Goal: Transaction & Acquisition: Subscribe to service/newsletter

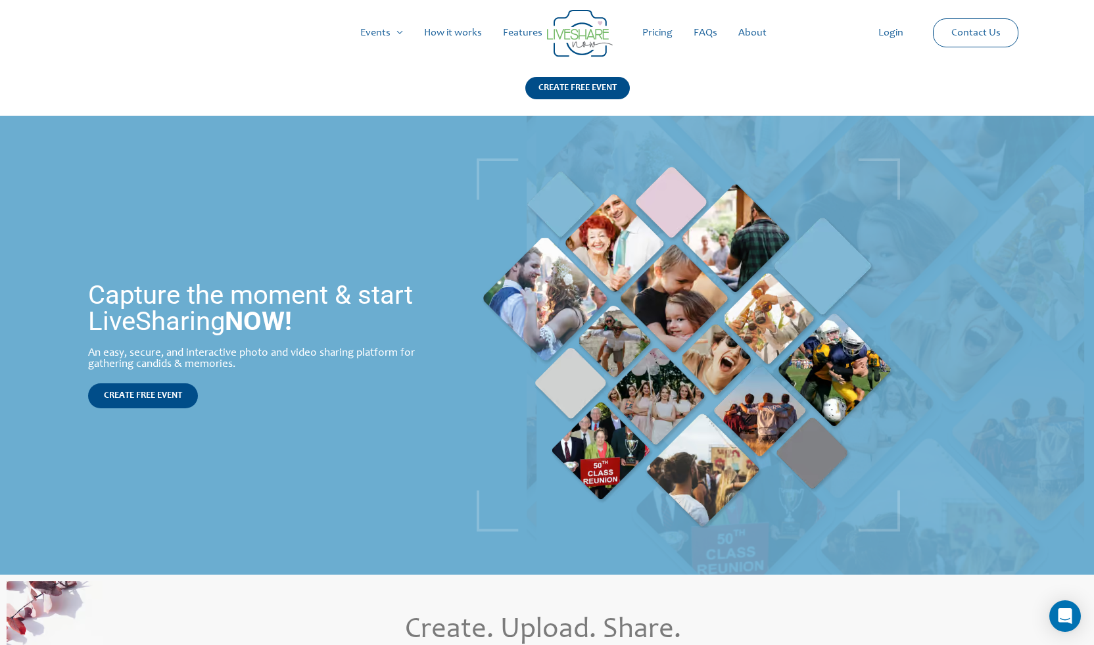
click at [658, 36] on link "Pricing" at bounding box center [657, 33] width 51 height 42
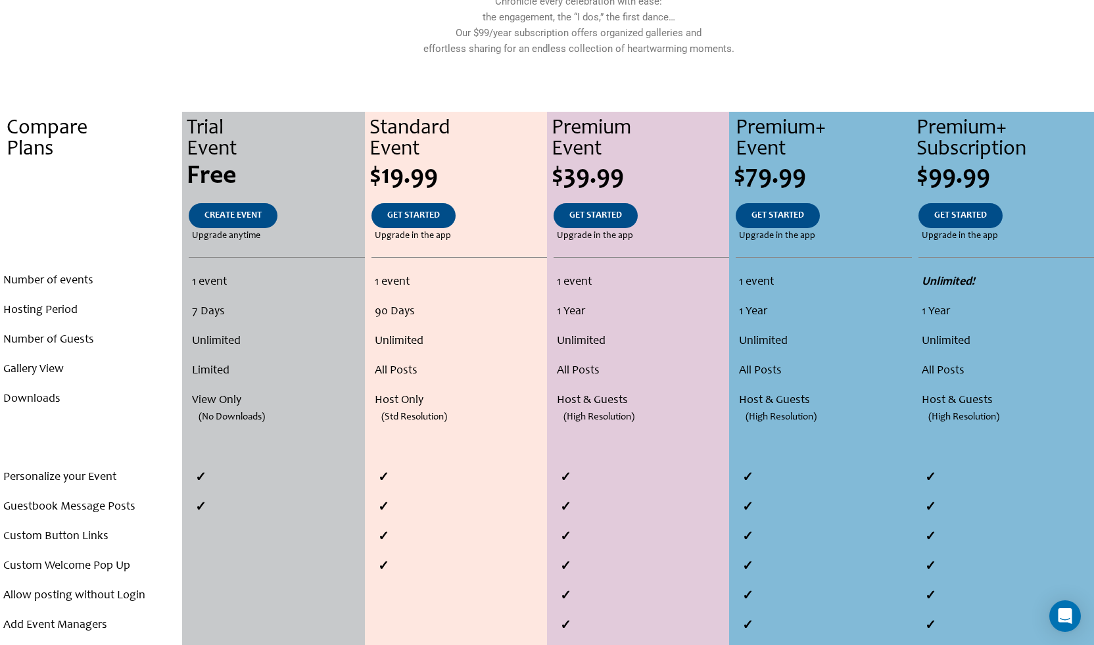
scroll to position [263, 0]
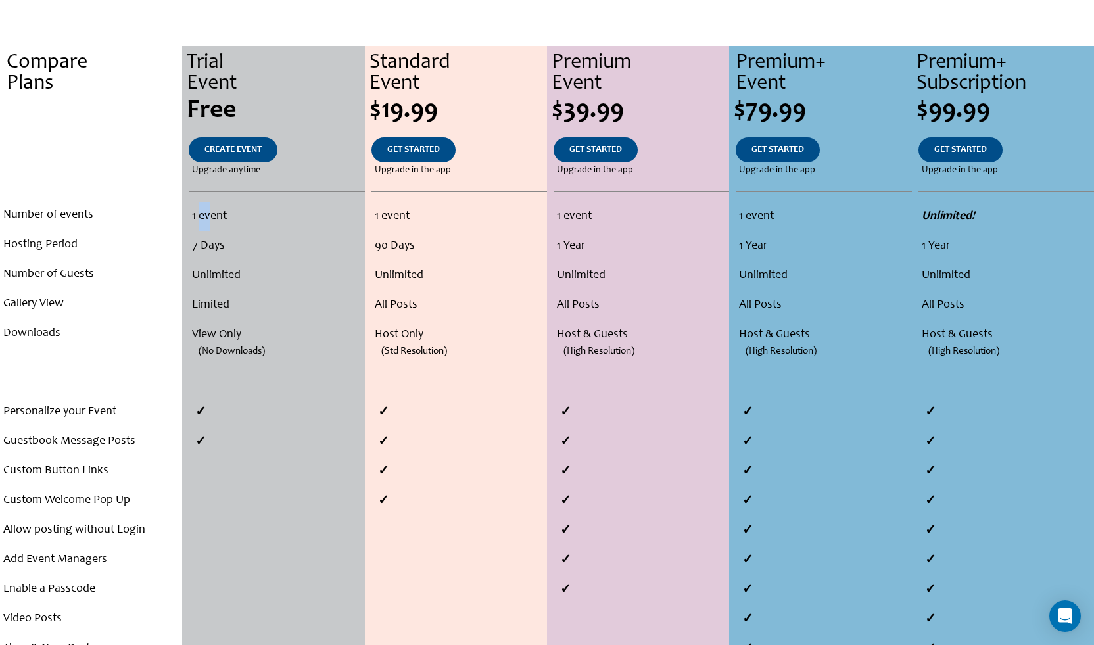
drag, startPoint x: 198, startPoint y: 213, endPoint x: 216, endPoint y: 216, distance: 18.7
click at [216, 216] on li "1 event" at bounding box center [276, 217] width 168 height 30
drag, startPoint x: 216, startPoint y: 216, endPoint x: 221, endPoint y: 266, distance: 49.5
click at [221, 266] on li "Unlimited" at bounding box center [276, 276] width 168 height 30
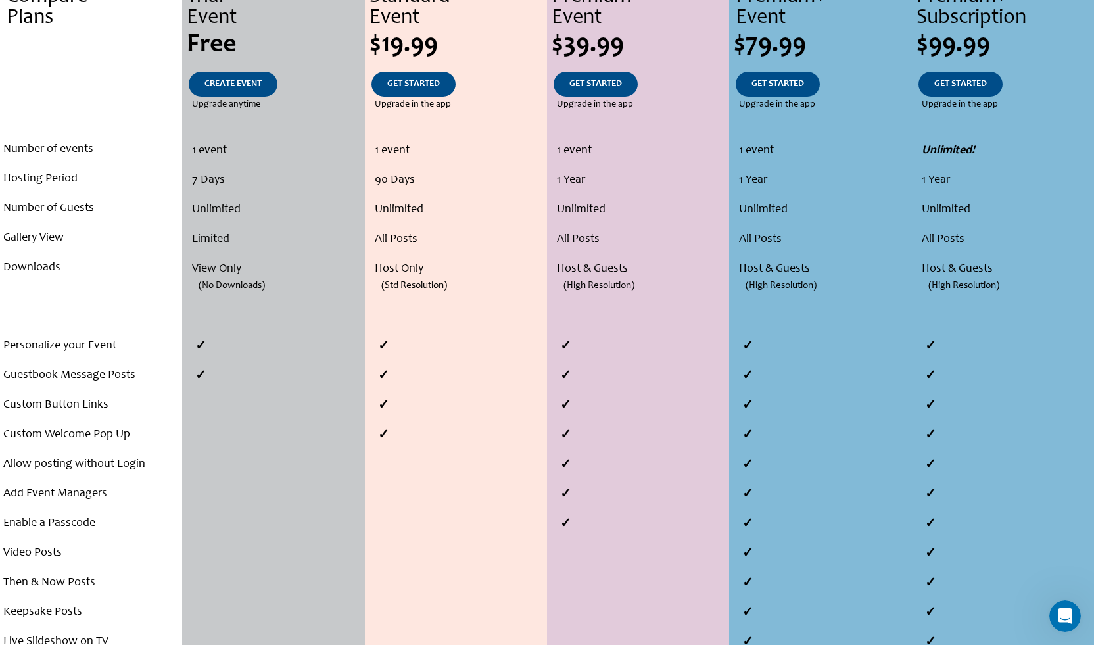
scroll to position [395, 0]
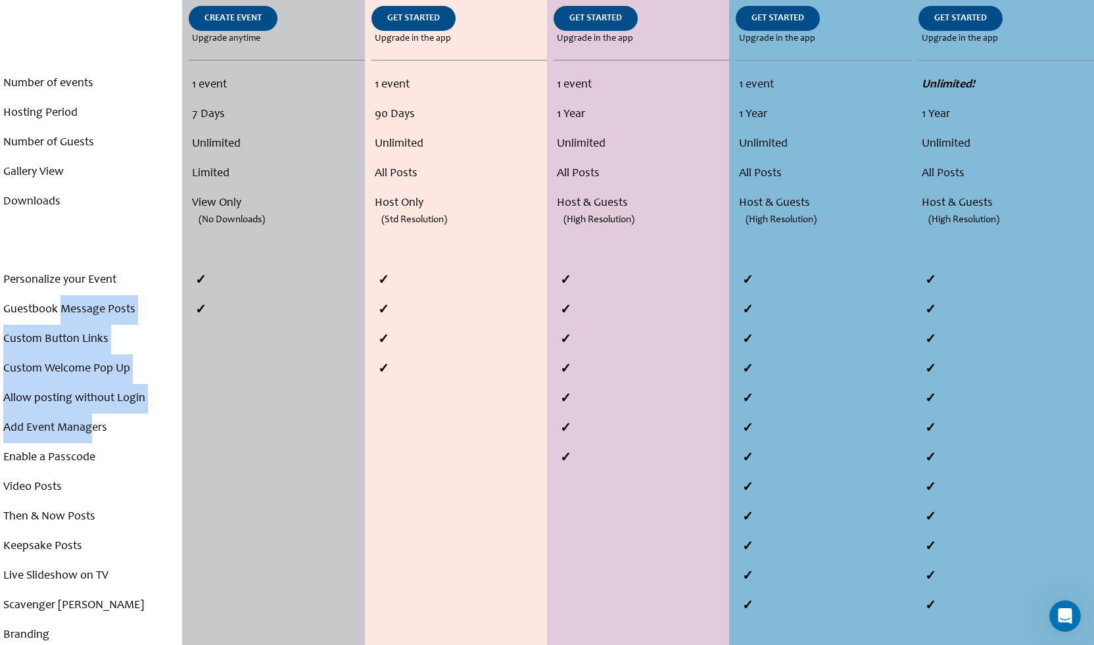
drag, startPoint x: 62, startPoint y: 315, endPoint x: 93, endPoint y: 424, distance: 113.6
click at [93, 424] on ul "Personalize your Event Guestbook Message Posts Custom Button Links Custom Welco…" at bounding box center [91, 458] width 176 height 385
click at [93, 424] on li "Add Event Managers" at bounding box center [91, 429] width 176 height 30
drag, startPoint x: 105, startPoint y: 425, endPoint x: 85, endPoint y: 346, distance: 82.1
click at [85, 346] on ul "Personalize your Event Guestbook Message Posts Custom Button Links Custom Welco…" at bounding box center [91, 458] width 176 height 385
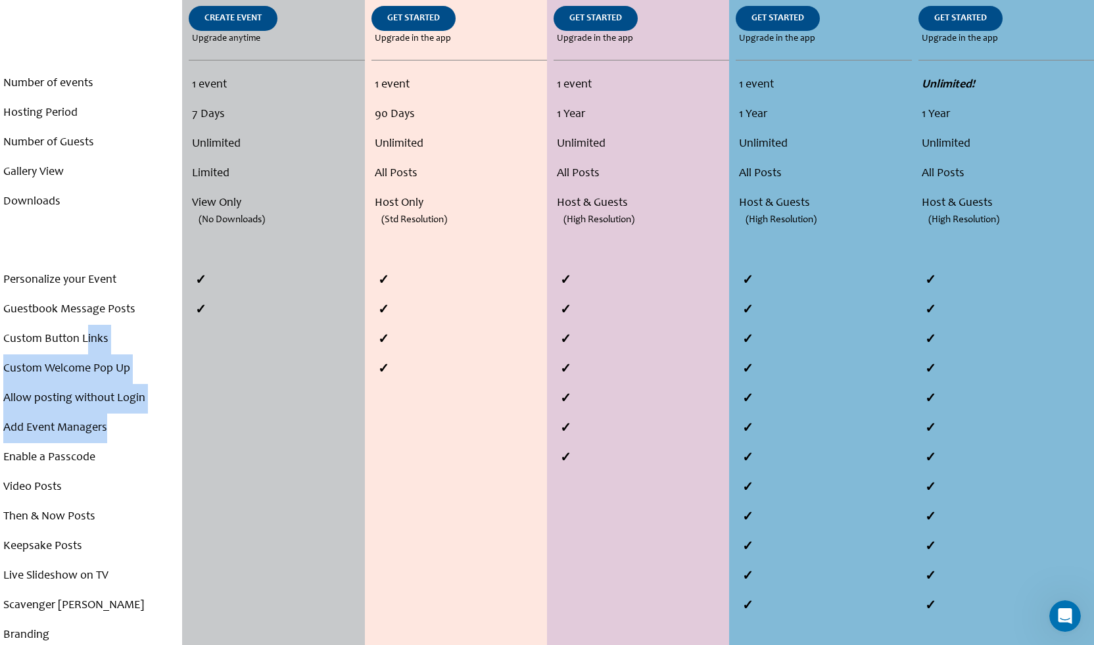
drag, startPoint x: 85, startPoint y: 346, endPoint x: 102, endPoint y: 375, distance: 33.6
click at [102, 375] on li "Custom Welcome Pop Up" at bounding box center [91, 369] width 176 height 30
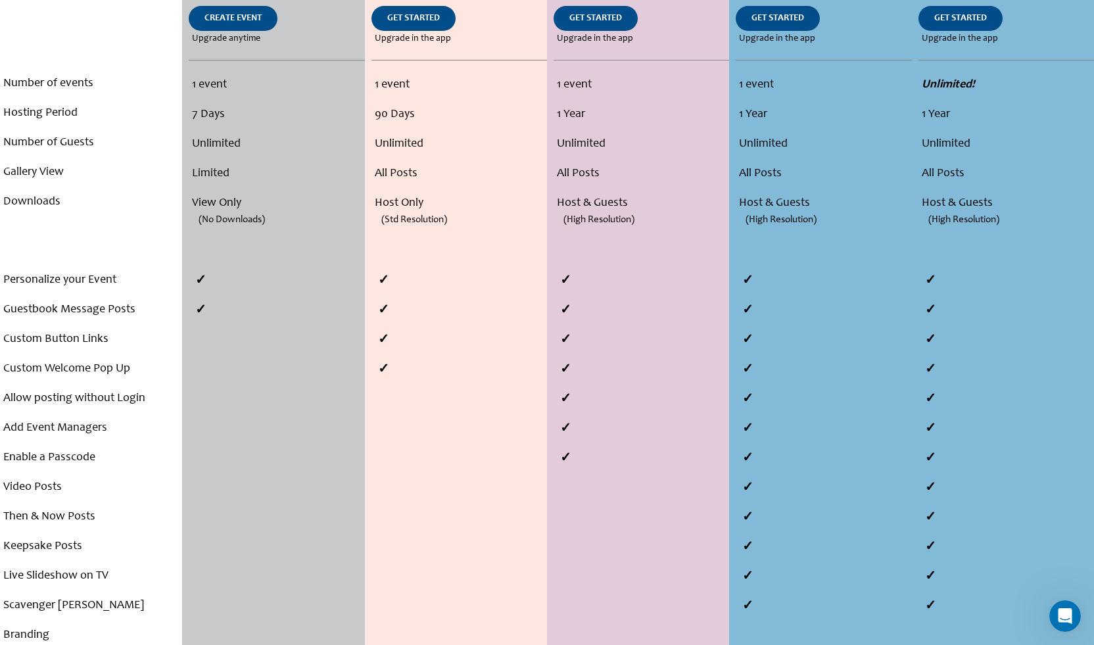
click at [101, 406] on li "Allow posting without Login" at bounding box center [91, 399] width 176 height 30
click at [97, 404] on li "Allow posting without Login" at bounding box center [91, 399] width 176 height 30
drag, startPoint x: 97, startPoint y: 404, endPoint x: 91, endPoint y: 435, distance: 30.7
click at [91, 435] on li "Add Event Managers" at bounding box center [91, 429] width 176 height 30
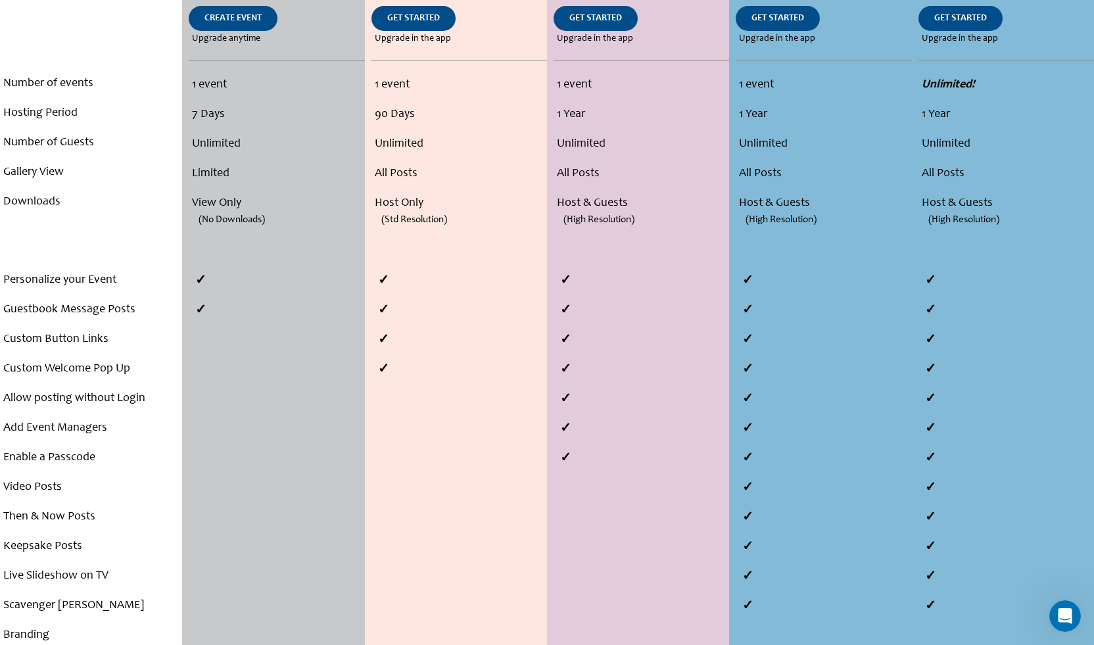
scroll to position [460, 0]
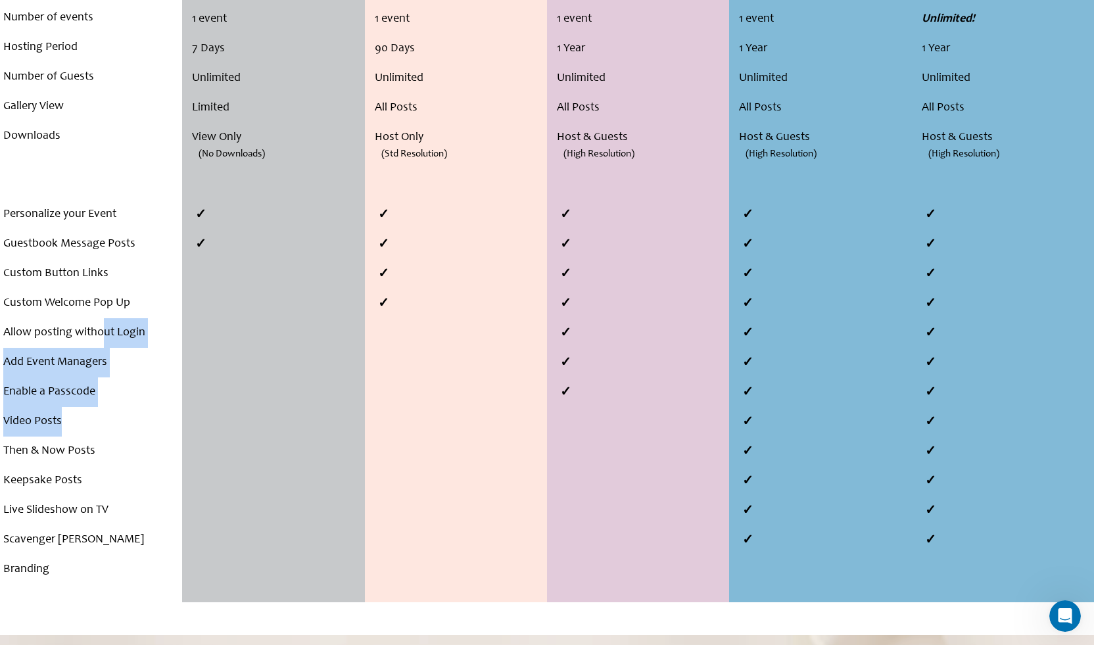
drag, startPoint x: 93, startPoint y: 425, endPoint x: 103, endPoint y: 307, distance: 118.8
click at [103, 307] on ul "Personalize your Event Guestbook Message Posts Custom Button Links Custom Welco…" at bounding box center [91, 392] width 176 height 385
drag, startPoint x: 103, startPoint y: 307, endPoint x: 108, endPoint y: 423, distance: 116.5
click at [108, 423] on li "Video Posts" at bounding box center [91, 422] width 176 height 30
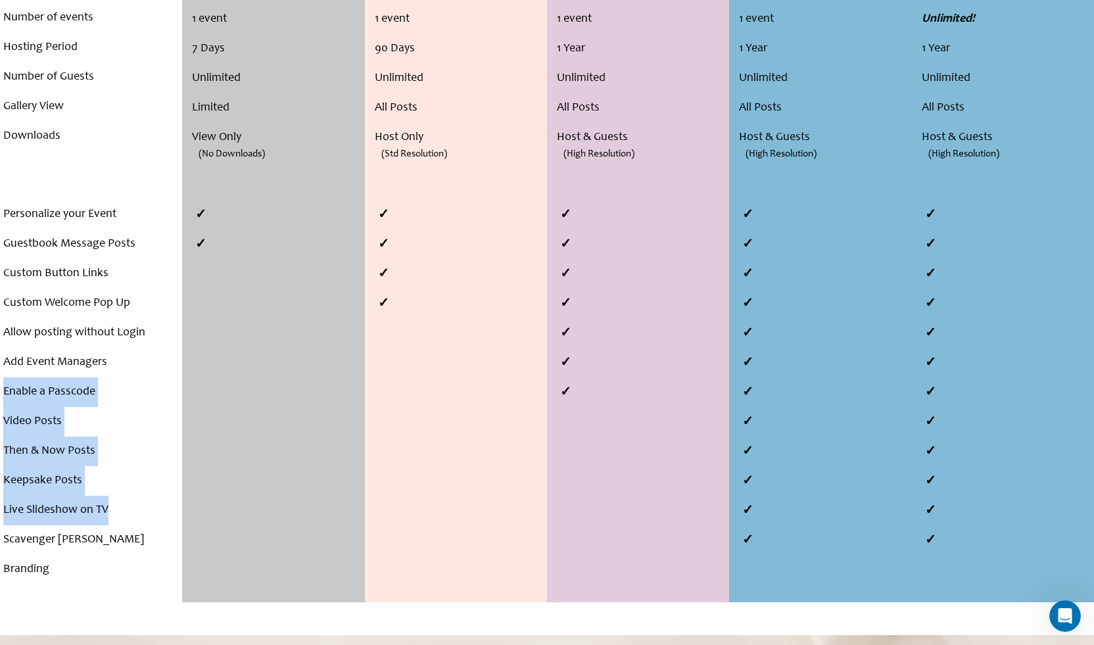
drag, startPoint x: 127, startPoint y: 523, endPoint x: 135, endPoint y: 357, distance: 165.9
click at [135, 357] on ul "Personalize your Event Guestbook Message Posts Custom Button Links Custom Welco…" at bounding box center [91, 392] width 176 height 385
click at [135, 356] on li "Add Event Managers" at bounding box center [91, 363] width 176 height 30
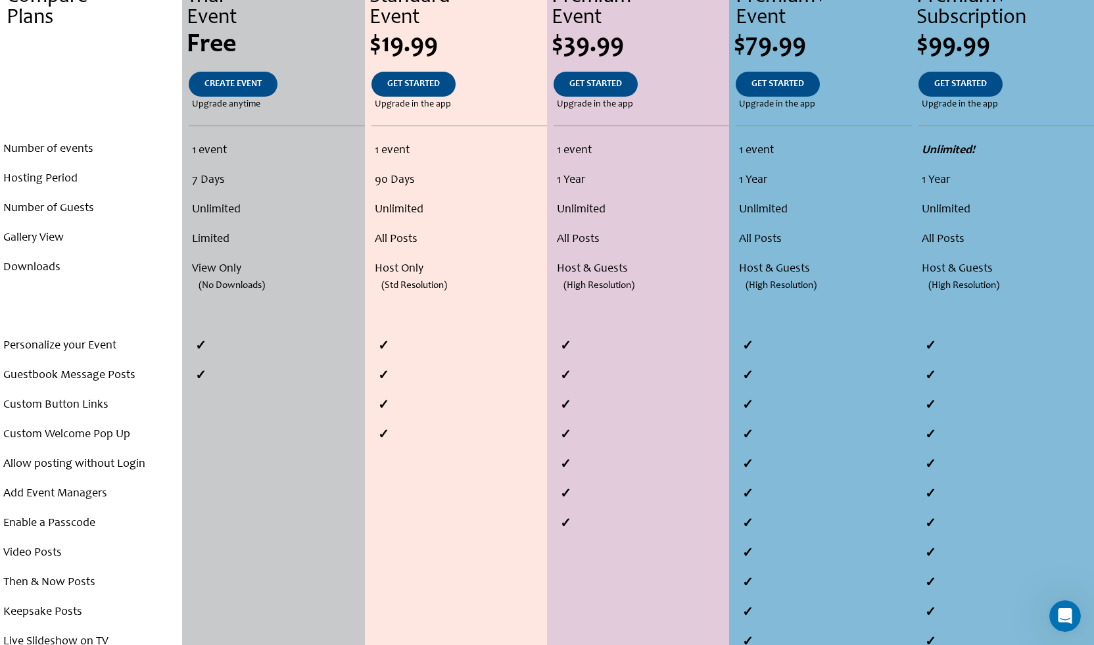
scroll to position [132, 0]
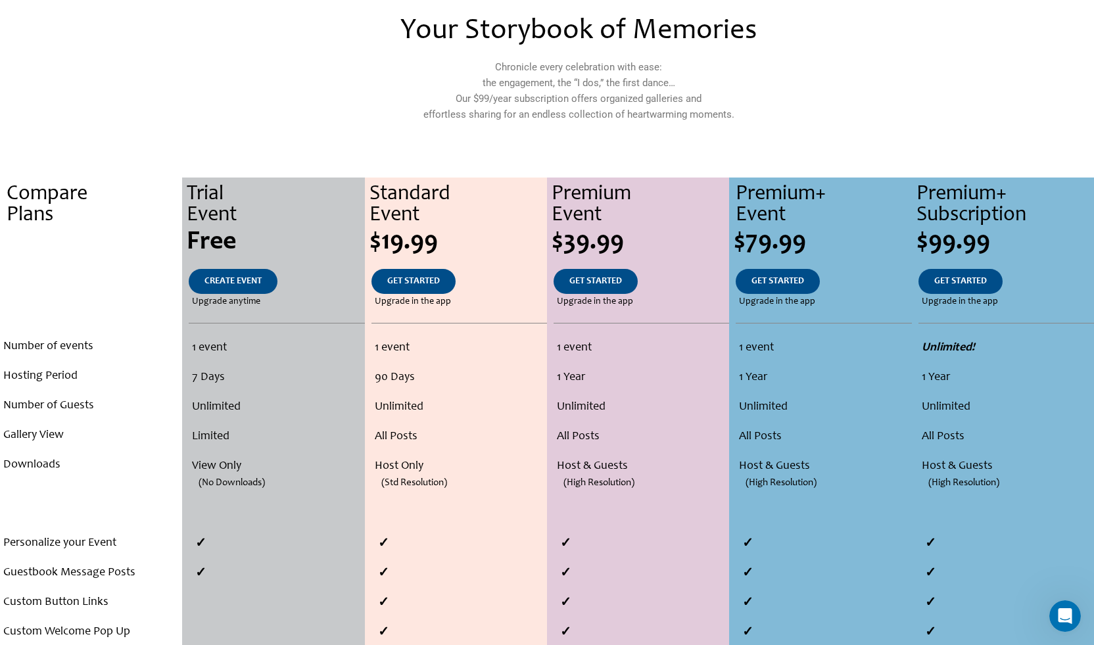
click at [779, 377] on li "1 Year" at bounding box center [823, 378] width 169 height 30
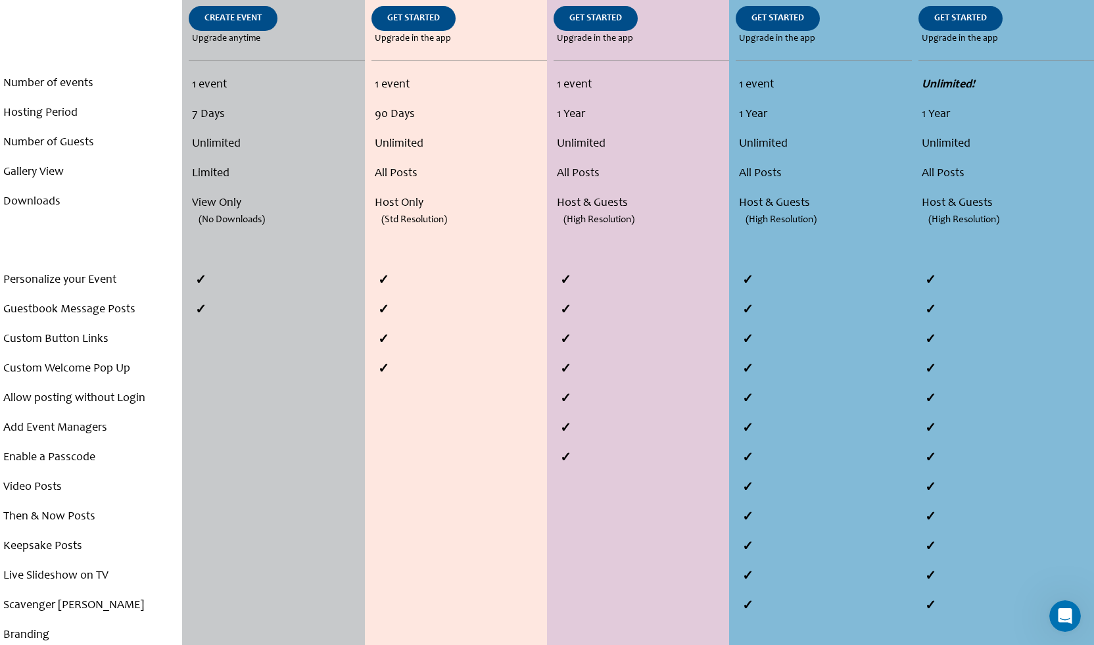
scroll to position [526, 0]
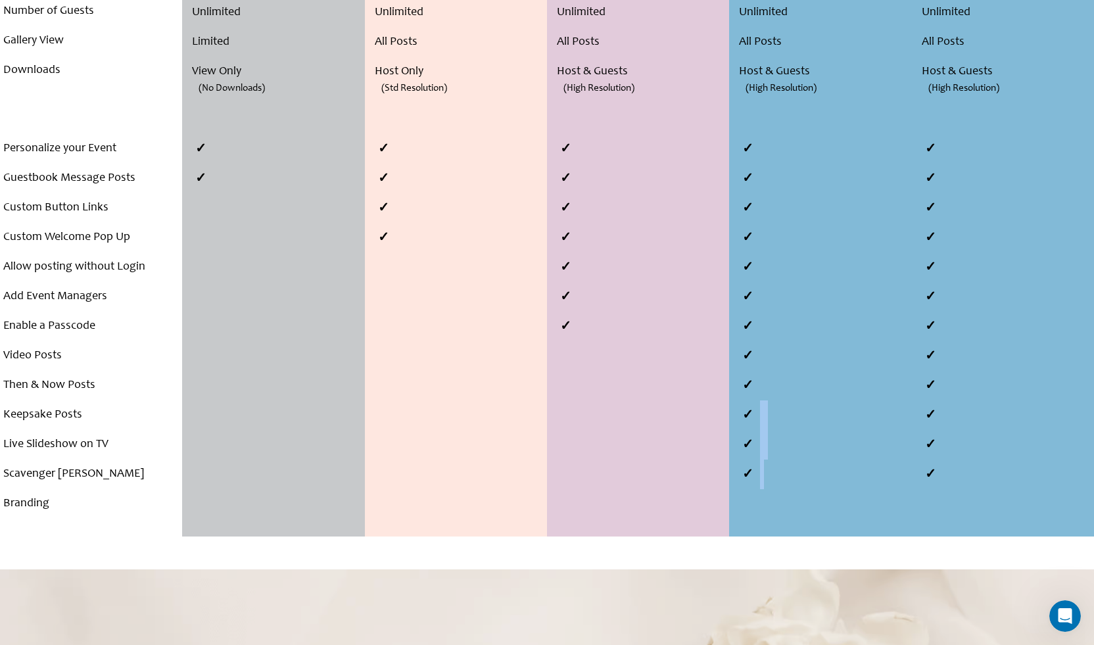
drag, startPoint x: 782, startPoint y: 494, endPoint x: 814, endPoint y: 341, distance: 156.4
click at [813, 351] on div "Premium+ Event $79.99 GET STARTED Upgrade in the app 1 event 1 Year Unlimited A…" at bounding box center [820, 159] width 182 height 753
click at [809, 410] on li at bounding box center [824, 415] width 176 height 30
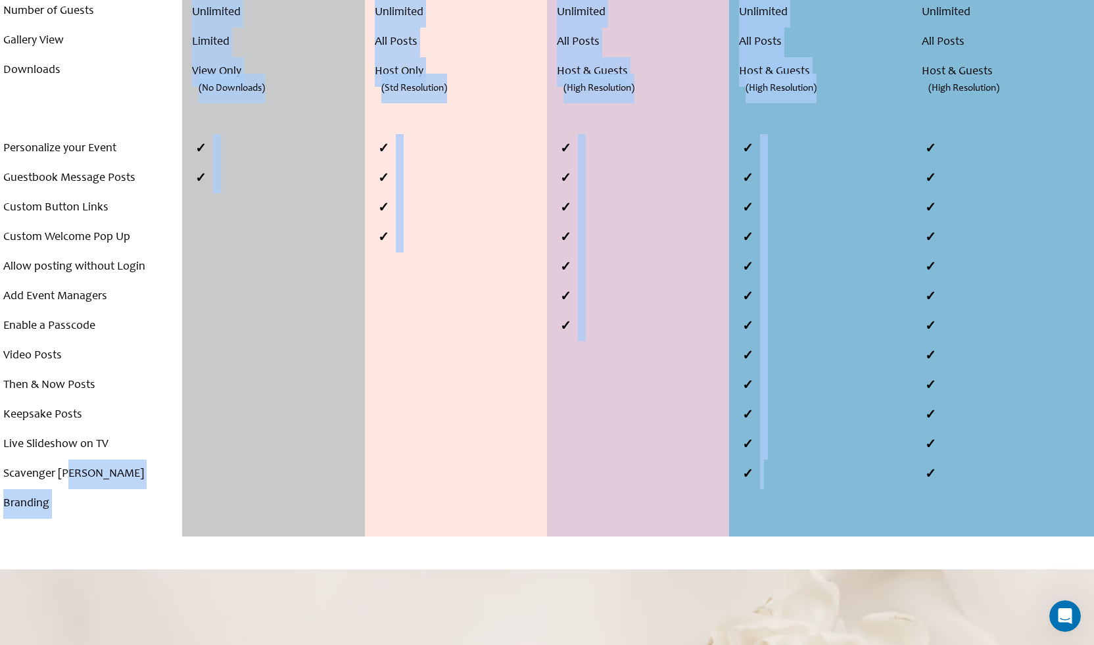
drag, startPoint x: 71, startPoint y: 475, endPoint x: 896, endPoint y: 479, distance: 824.5
click at [896, 479] on div "Compare Plans . . . Number of events Hosting Period Number of Guests Gallery Vi…" at bounding box center [547, 159] width 1094 height 753
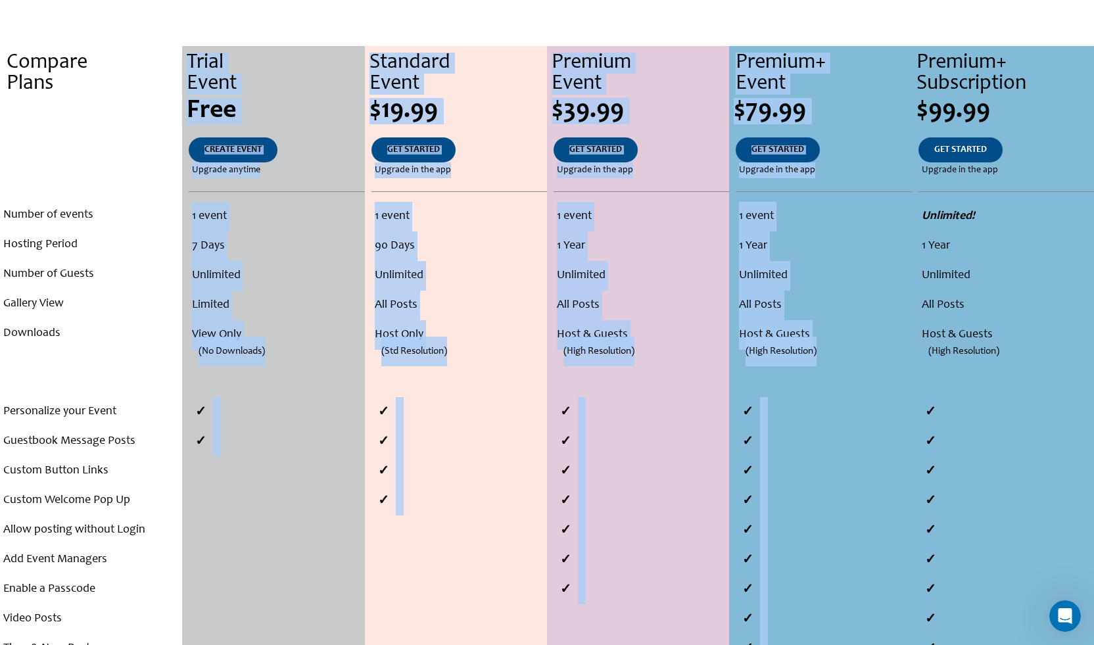
scroll to position [132, 0]
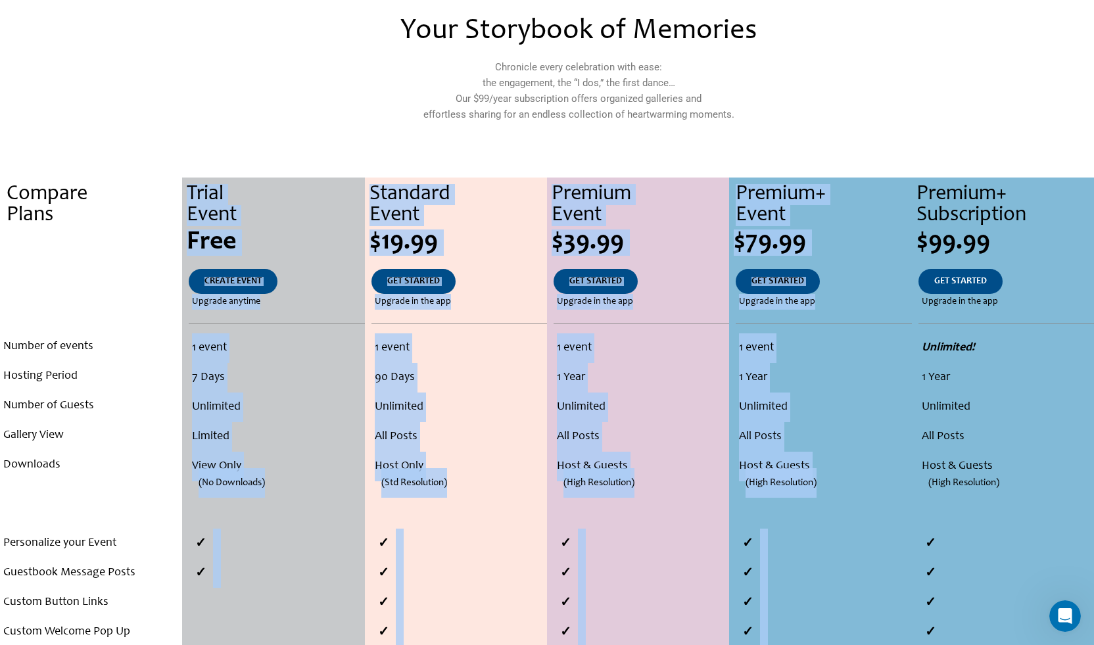
click at [823, 394] on li "Unlimited" at bounding box center [823, 408] width 169 height 30
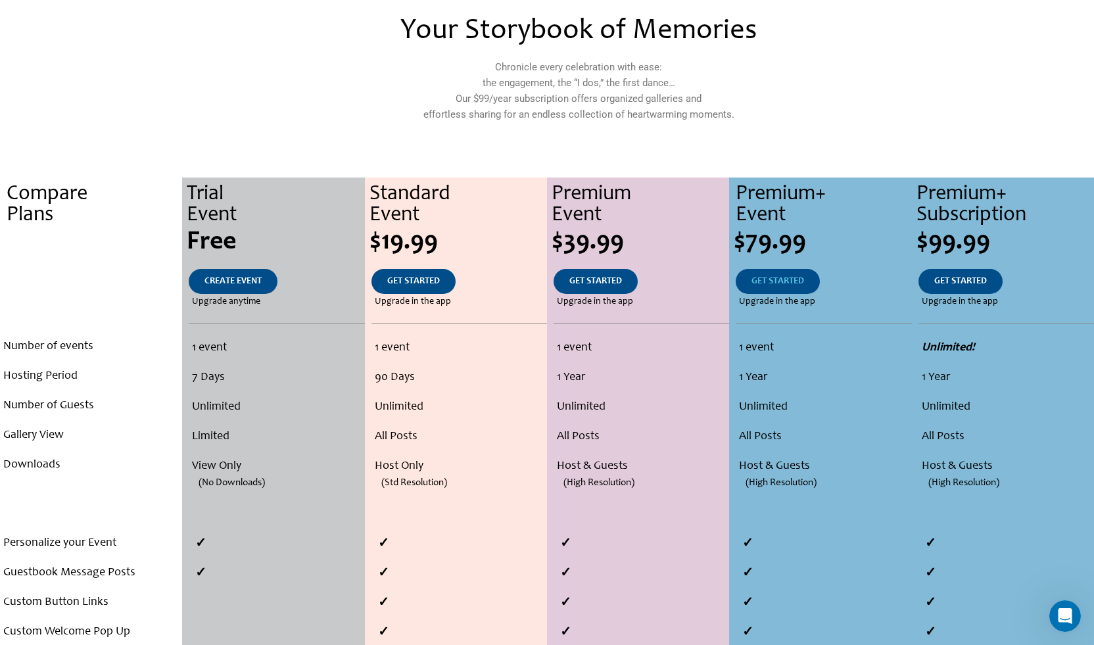
click at [796, 282] on span "GET STARTED" at bounding box center [778, 281] width 53 height 9
